Goal: Information Seeking & Learning: Learn about a topic

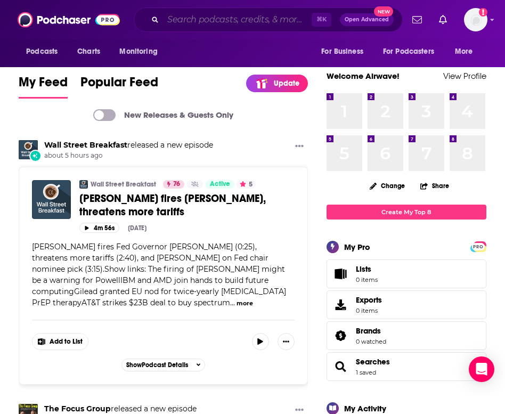
click at [208, 19] on input "Search podcasts, credits, & more..." at bounding box center [237, 19] width 149 height 17
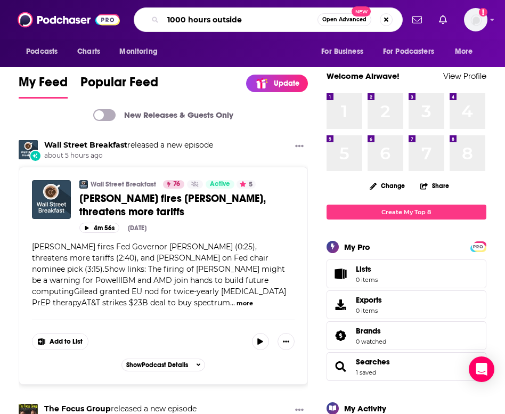
type input "1000 hours outside"
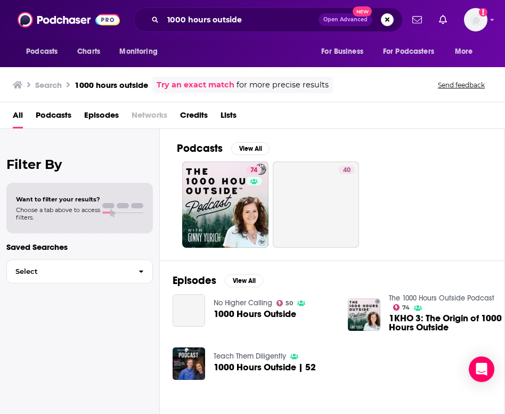
click at [216, 189] on link "74" at bounding box center [225, 204] width 86 height 86
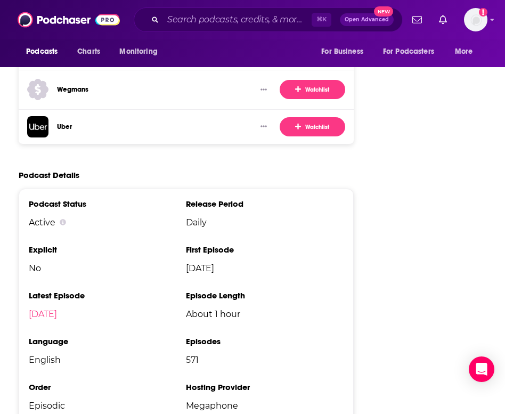
scroll to position [1924, 0]
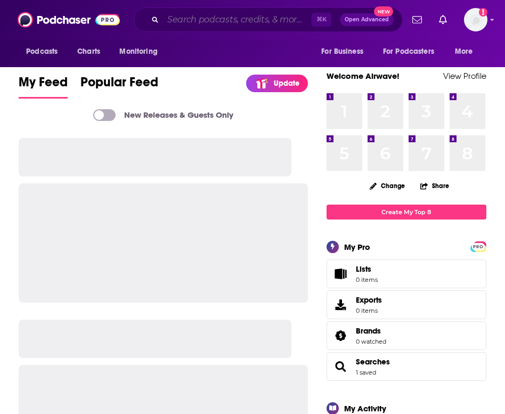
click at [232, 21] on input "Search podcasts, credits, & more..." at bounding box center [237, 19] width 149 height 17
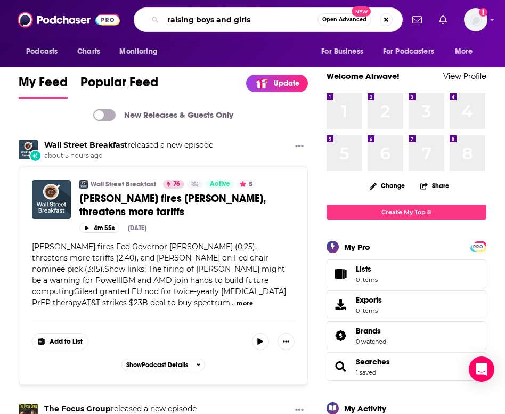
type input "raising boys and girls"
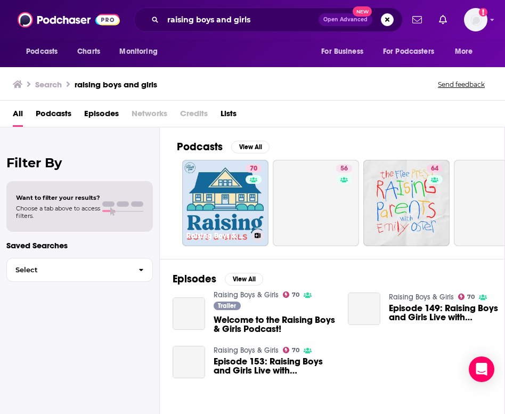
click at [242, 193] on link "70 Raising Boys & Girls" at bounding box center [225, 203] width 86 height 86
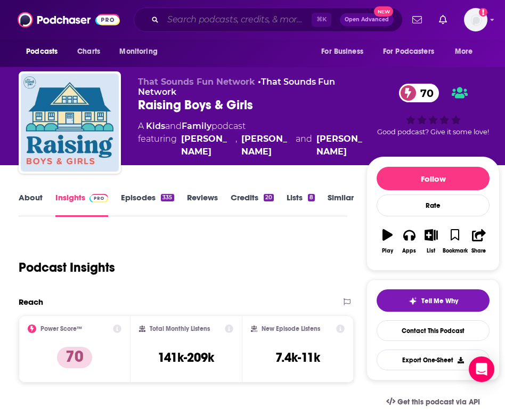
click at [285, 25] on input "Search podcasts, credits, & more..." at bounding box center [237, 19] width 149 height 17
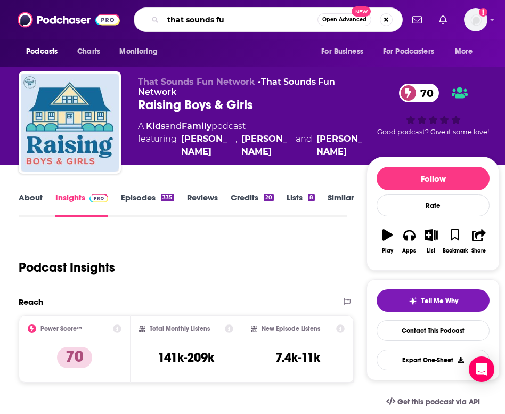
type input "that sounds fun"
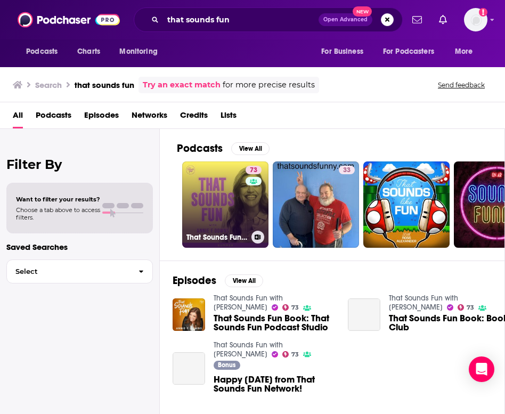
click at [226, 185] on link "73 That Sounds Fun with [PERSON_NAME]" at bounding box center [225, 204] width 86 height 86
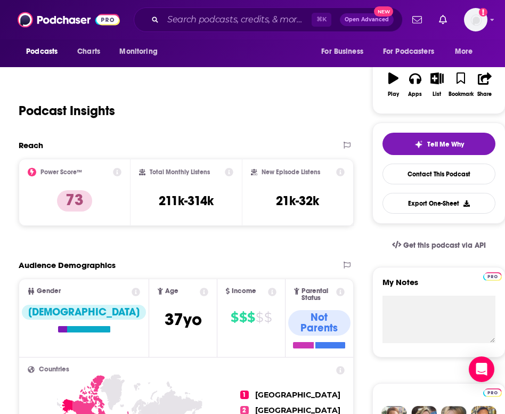
scroll to position [193, 0]
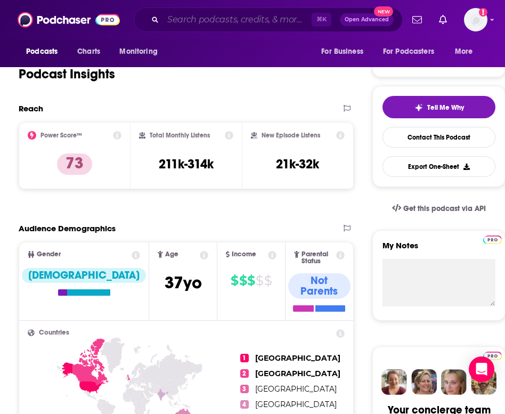
click at [215, 18] on input "Search podcasts, credits, & more..." at bounding box center [237, 19] width 149 height 17
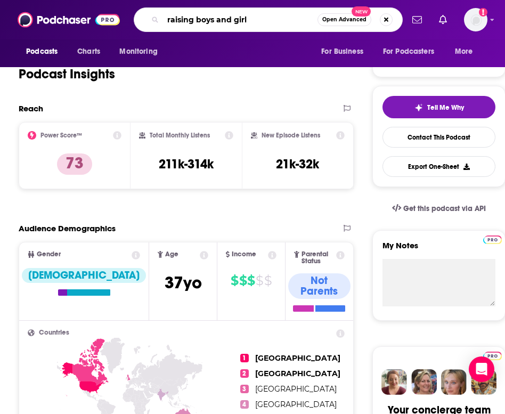
type input "raising boys and girls"
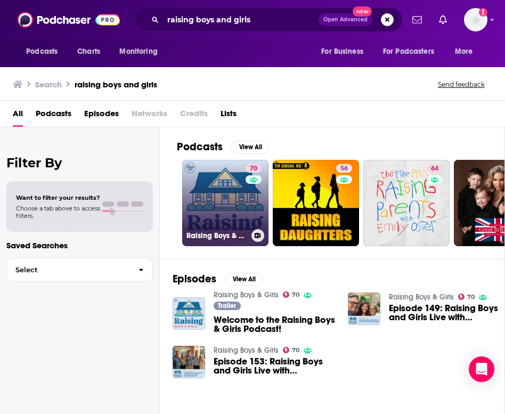
click at [231, 178] on link "70 Raising Boys & Girls" at bounding box center [225, 203] width 86 height 86
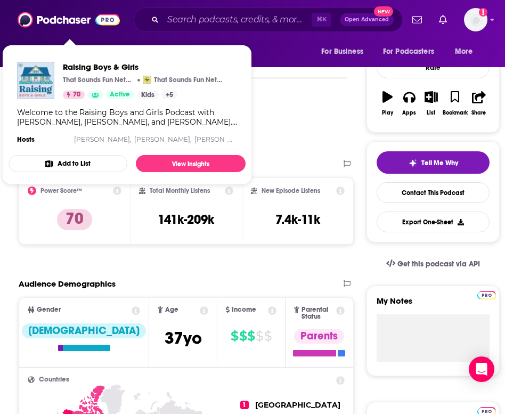
scroll to position [199, 0]
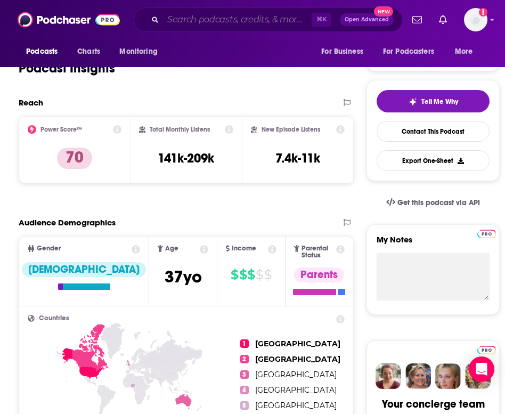
click at [282, 26] on input "Search podcasts, credits, & more..." at bounding box center [237, 19] width 149 height 17
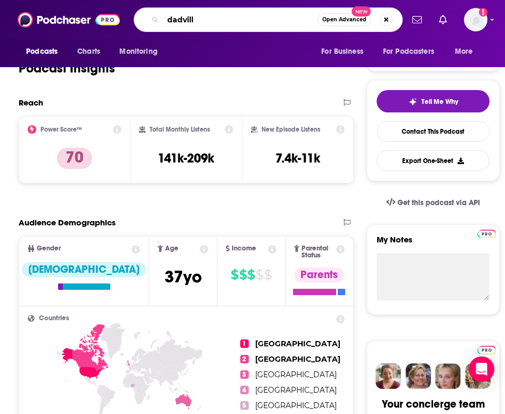
type input "[GEOGRAPHIC_DATA]"
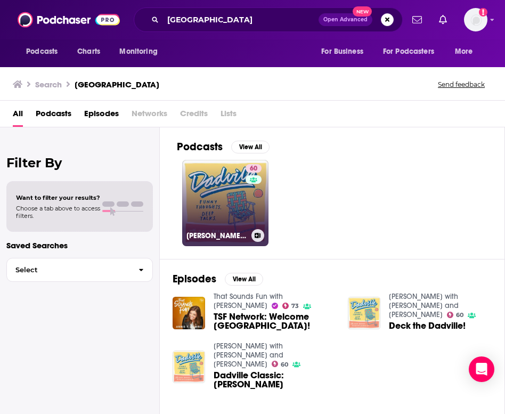
click at [224, 190] on link "60 Dadville with [PERSON_NAME] and [PERSON_NAME]" at bounding box center [225, 203] width 86 height 86
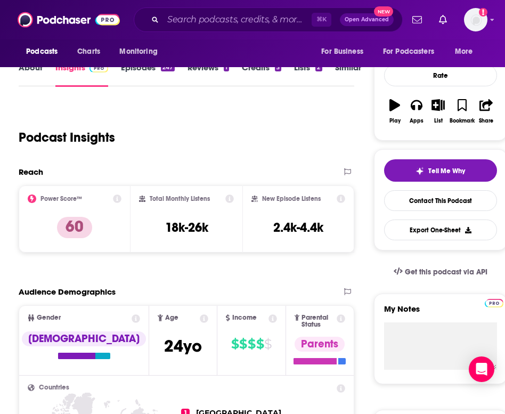
scroll to position [140, 0]
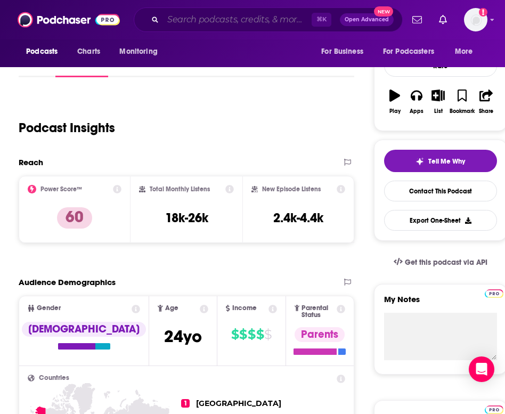
click at [276, 17] on input "Search podcasts, credits, & more..." at bounding box center [237, 19] width 149 height 17
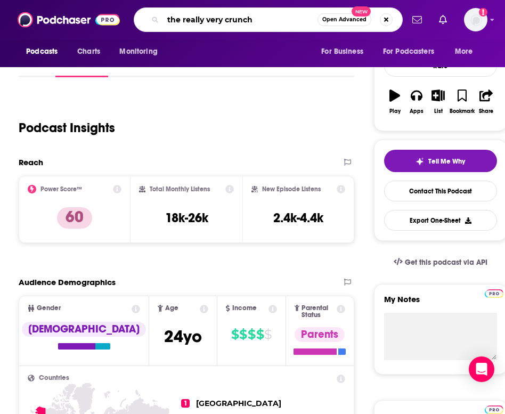
type input "the really very crunchy"
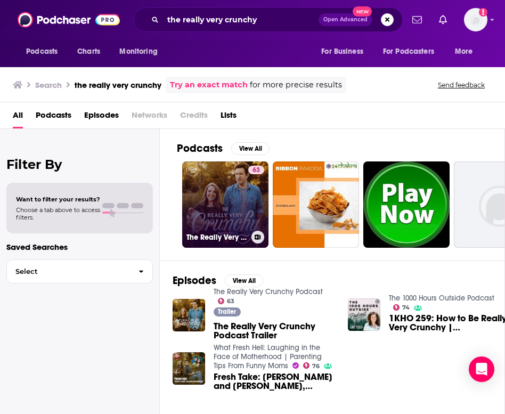
click at [234, 194] on link "63 The Really Very Crunchy Podcast" at bounding box center [225, 204] width 86 height 86
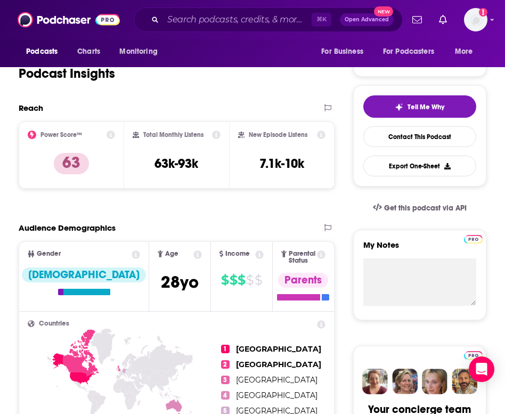
scroll to position [194, 0]
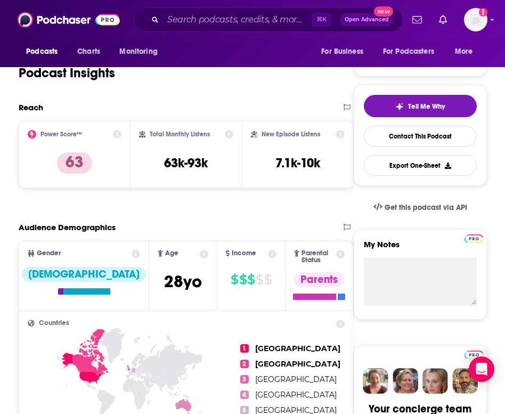
click at [173, 101] on div "Podcast Insights" at bounding box center [177, 70] width 316 height 63
